Goal: Information Seeking & Learning: Learn about a topic

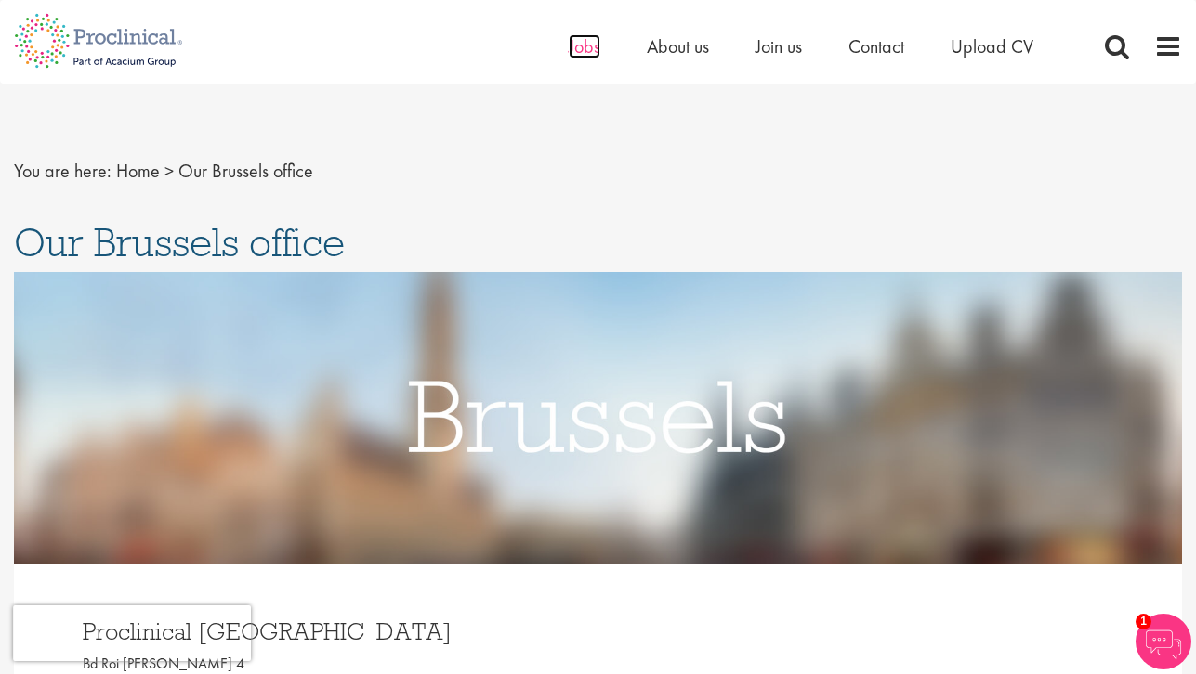
click at [571, 38] on span "Jobs" at bounding box center [585, 46] width 32 height 24
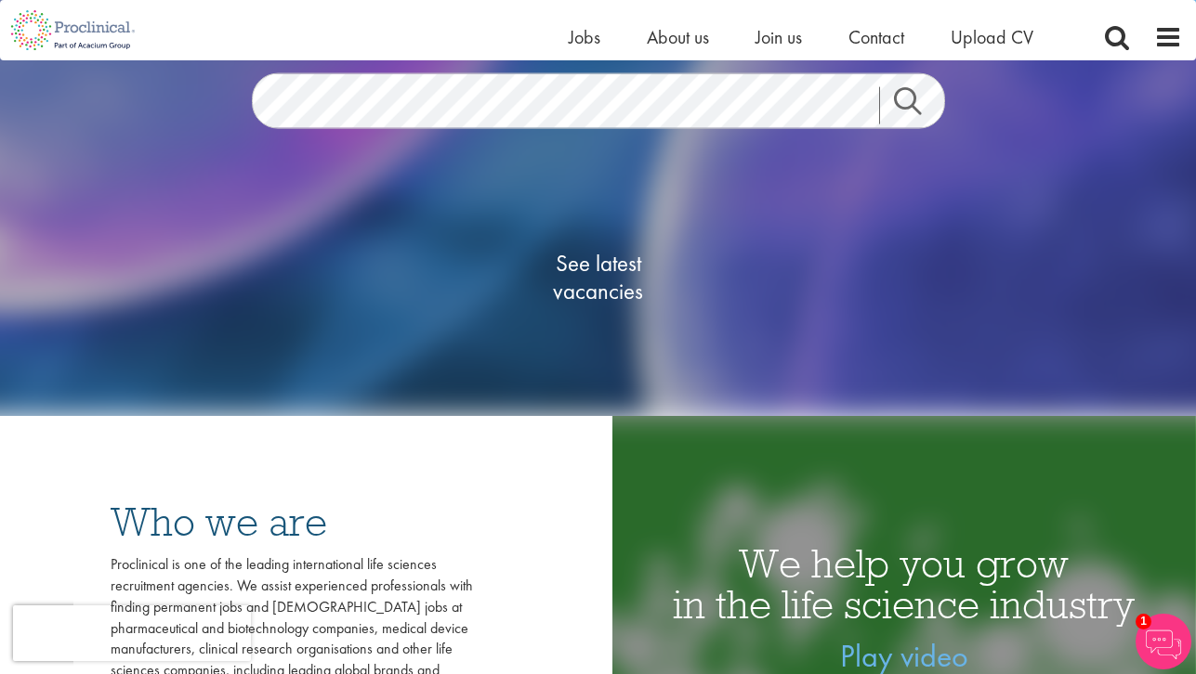
scroll to position [229, 0]
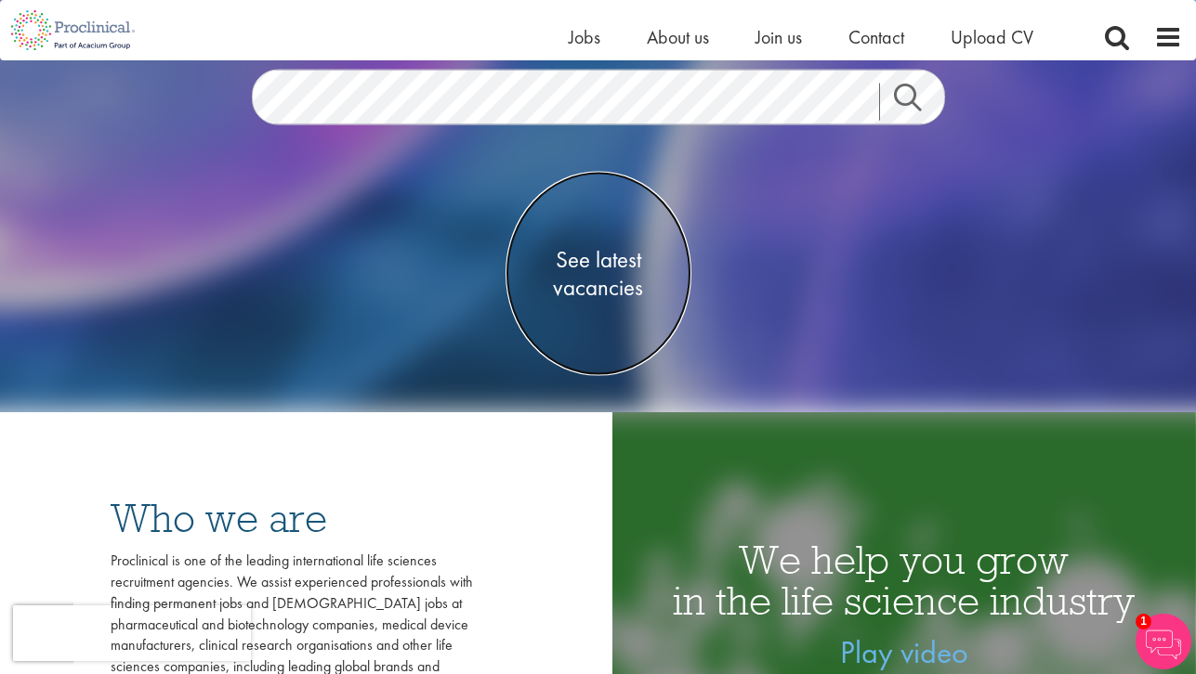
click at [586, 266] on span "See latest vacancies" at bounding box center [598, 274] width 186 height 56
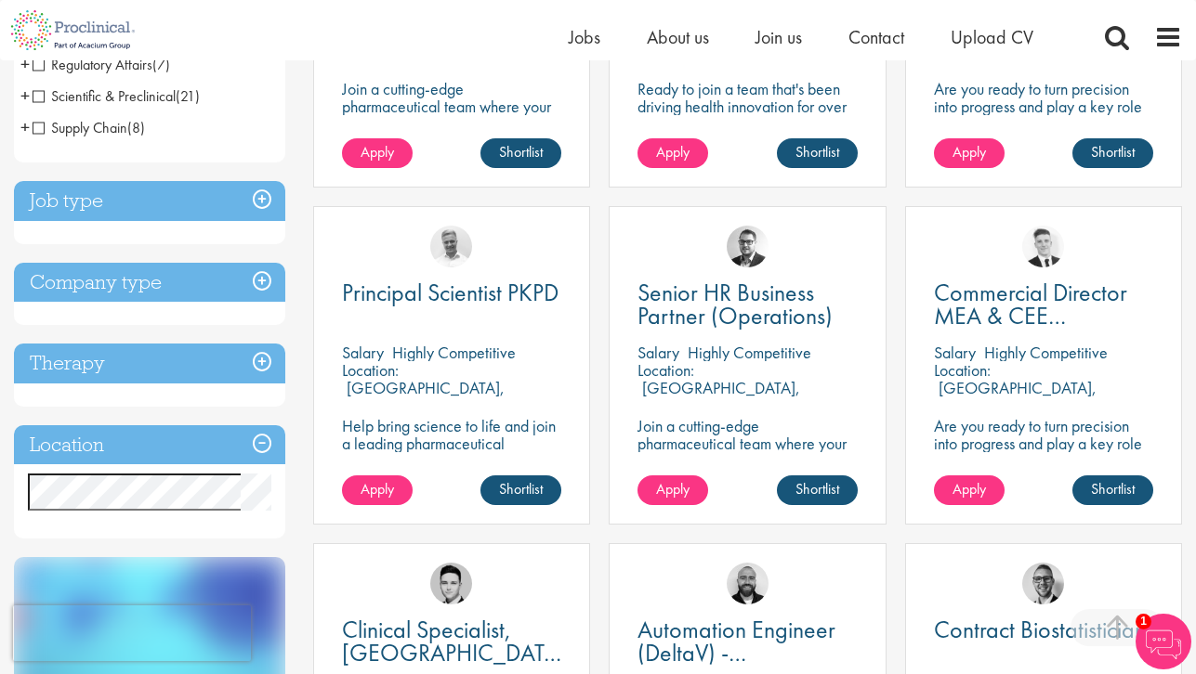
scroll to position [543, 0]
